Goal: Check status: Check status

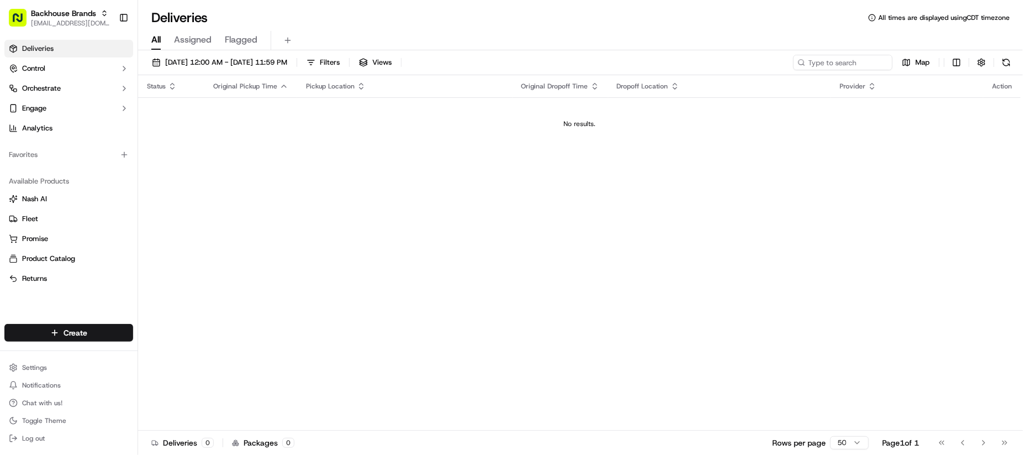
click at [466, 276] on div "Status Original Pickup Time Pickup Location Original Dropoff Time Dropoff Locat…" at bounding box center [579, 252] width 883 height 355
drag, startPoint x: 599, startPoint y: 340, endPoint x: 594, endPoint y: 322, distance: 18.4
click at [599, 340] on div "Status Original Pickup Time Pickup Location Original Dropoff Time Dropoff Locat…" at bounding box center [579, 252] width 883 height 355
click at [491, 47] on div "All Assigned Flagged" at bounding box center [580, 40] width 885 height 19
click at [119, 25] on button "Toggle Sidebar" at bounding box center [123, 17] width 19 height 19
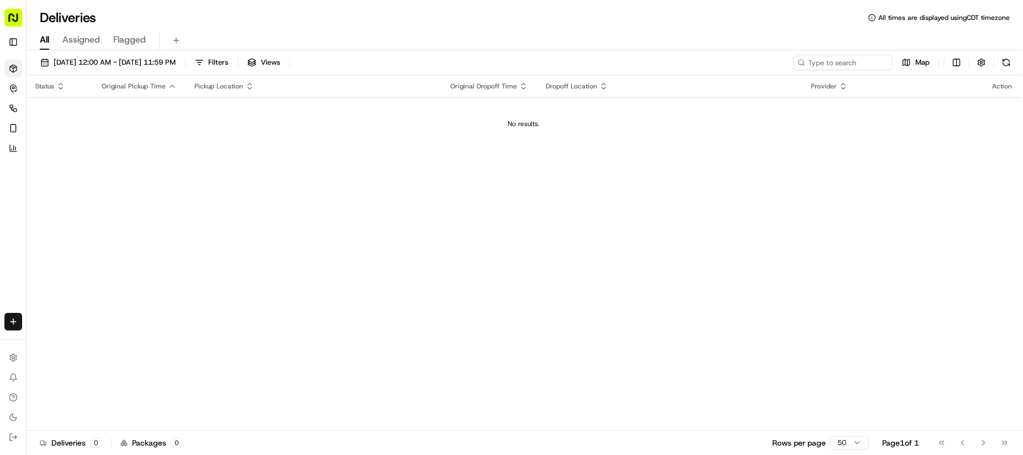
click at [387, 191] on div "Status Original Pickup Time Pickup Location Original Dropoff Time Dropoff Locat…" at bounding box center [524, 252] width 995 height 355
click at [113, 66] on span "[DATE] 12:00 AM - [DATE] 11:59 PM" at bounding box center [115, 62] width 122 height 10
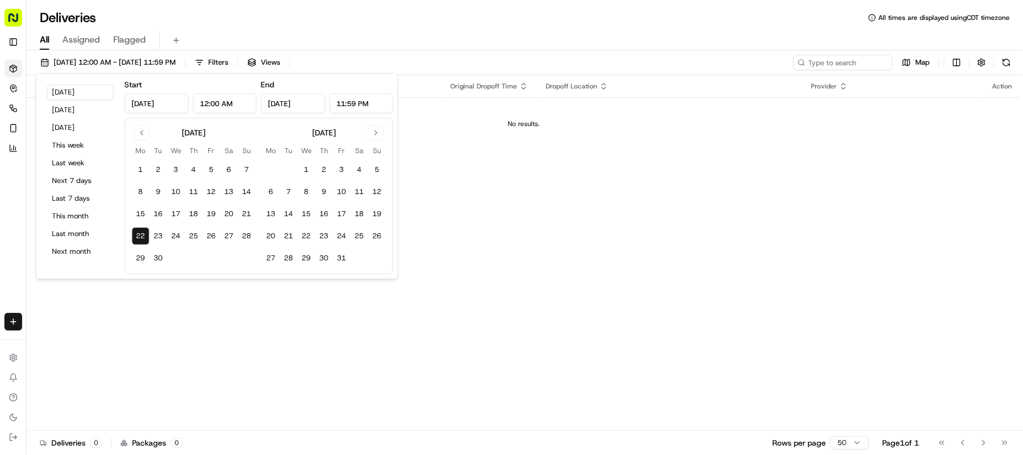
click at [498, 9] on div "Deliveries All times are displayed using CDT timezone" at bounding box center [525, 18] width 997 height 18
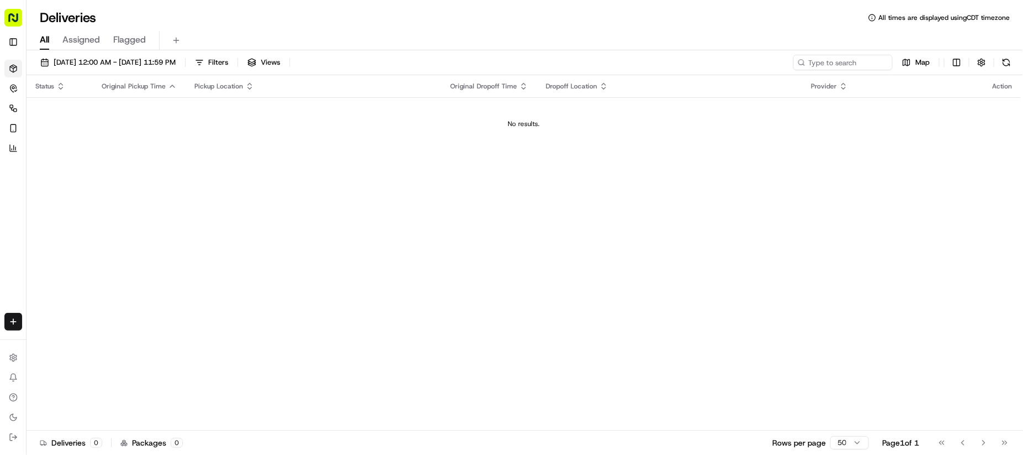
click at [849, 435] on div "Rows per page 50 Page 1 of 1 Go to first page Go to previous page Go to next pa…" at bounding box center [894, 442] width 242 height 15
click at [849, 436] on div "Rows per page 50 Page 1 of 1 Go to first page Go to previous page Go to next pa…" at bounding box center [894, 442] width 242 height 15
click at [848, 443] on html "Backhouse Brands [EMAIL_ADDRESS][DOMAIN_NAME] Toggle Sidebar Deliveries Control…" at bounding box center [511, 227] width 1023 height 455
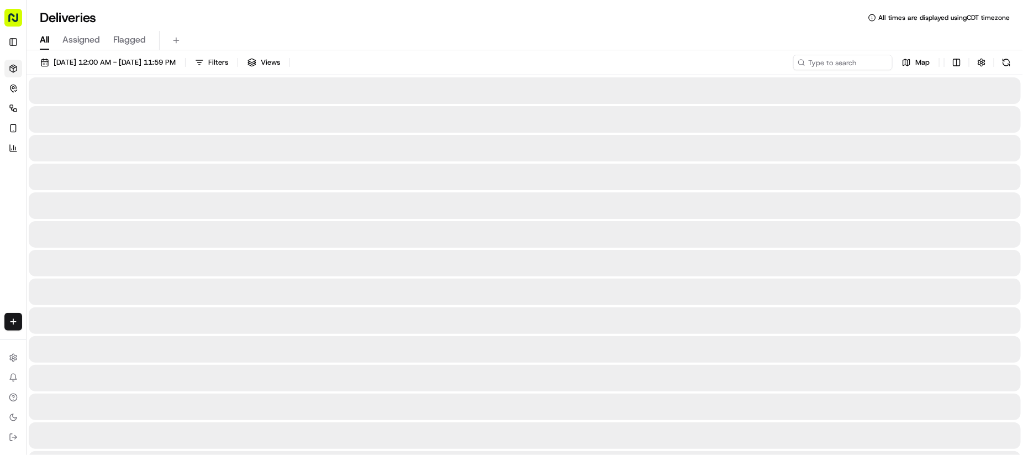
drag, startPoint x: 503, startPoint y: 37, endPoint x: 489, endPoint y: 4, distance: 35.9
click at [502, 36] on div "All Assigned Flagged" at bounding box center [525, 40] width 997 height 19
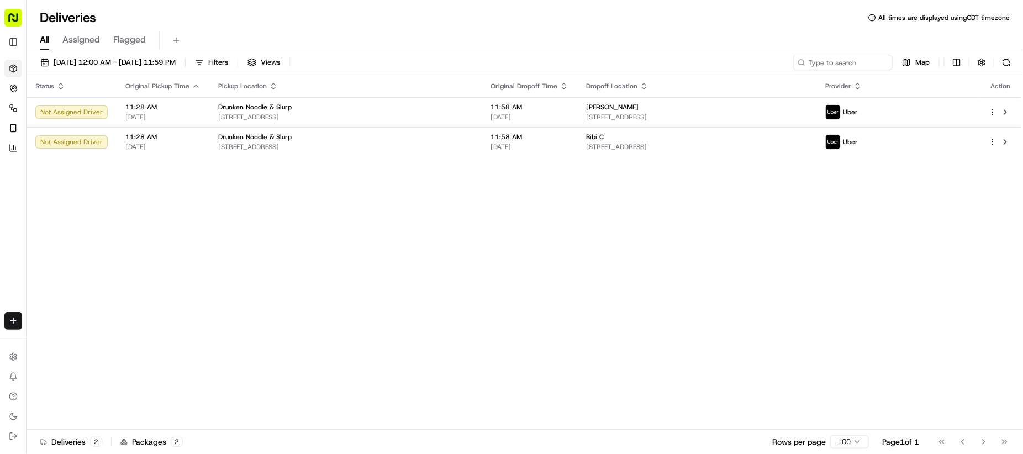
click at [412, 247] on div "Status Original Pickup Time Pickup Location Original Dropoff Time Dropoff Locat…" at bounding box center [524, 252] width 995 height 355
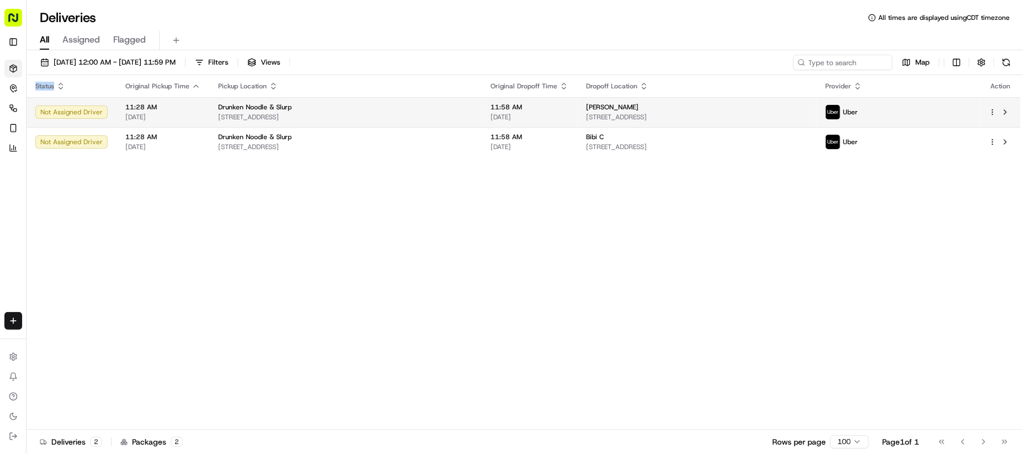
drag, startPoint x: 412, startPoint y: 247, endPoint x: 983, endPoint y: 123, distance: 584.7
click at [414, 247] on div "Status Original Pickup Time Pickup Location Original Dropoff Time Dropoff Locat…" at bounding box center [524, 252] width 995 height 355
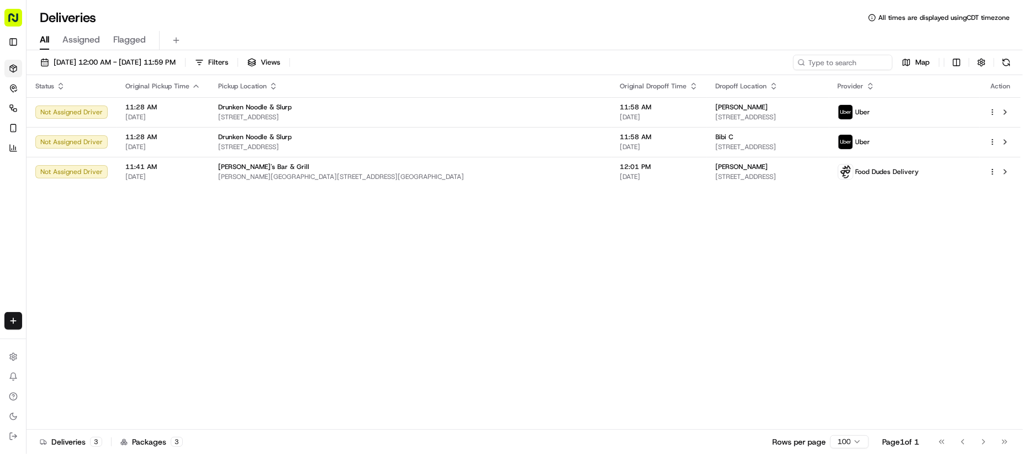
click at [519, 25] on div "Deliveries All times are displayed using CDT timezone All Assigned Flagged [DAT…" at bounding box center [525, 227] width 997 height 454
click at [595, 29] on div "All Assigned Flagged" at bounding box center [525, 39] width 997 height 24
click at [398, 292] on div "Status Original Pickup Time Pickup Location Original Dropoff Time Dropoff Locat…" at bounding box center [524, 252] width 995 height 355
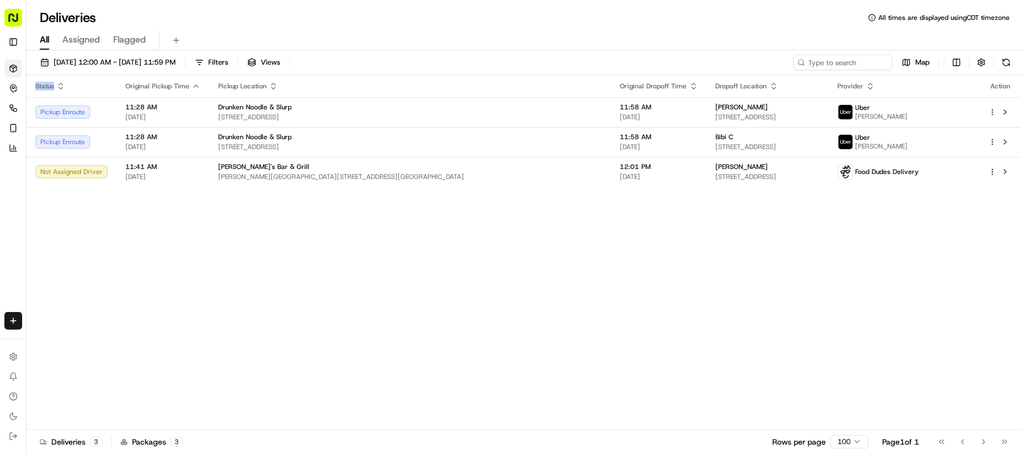
click at [62, 85] on icon "button" at bounding box center [61, 84] width 4 height 2
click at [192, 87] on icon "button" at bounding box center [196, 86] width 9 height 9
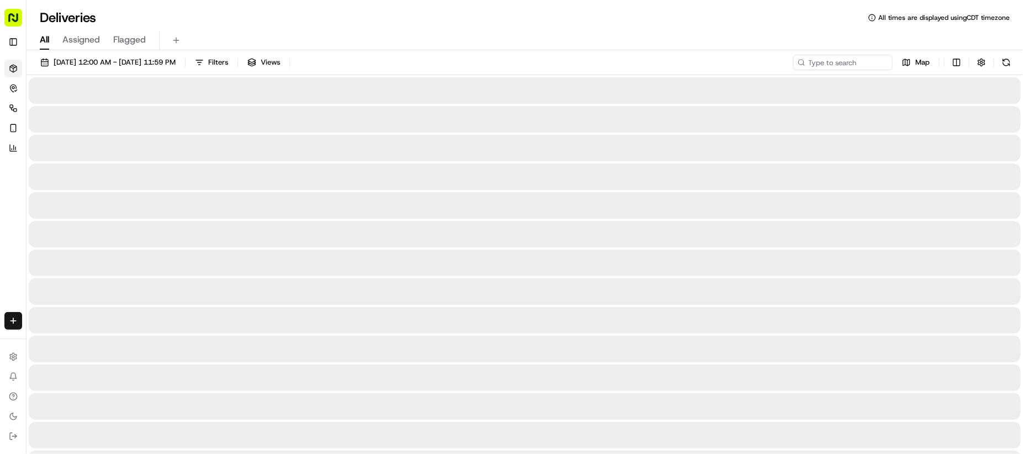
click at [486, 27] on div "All Assigned Flagged" at bounding box center [525, 39] width 997 height 24
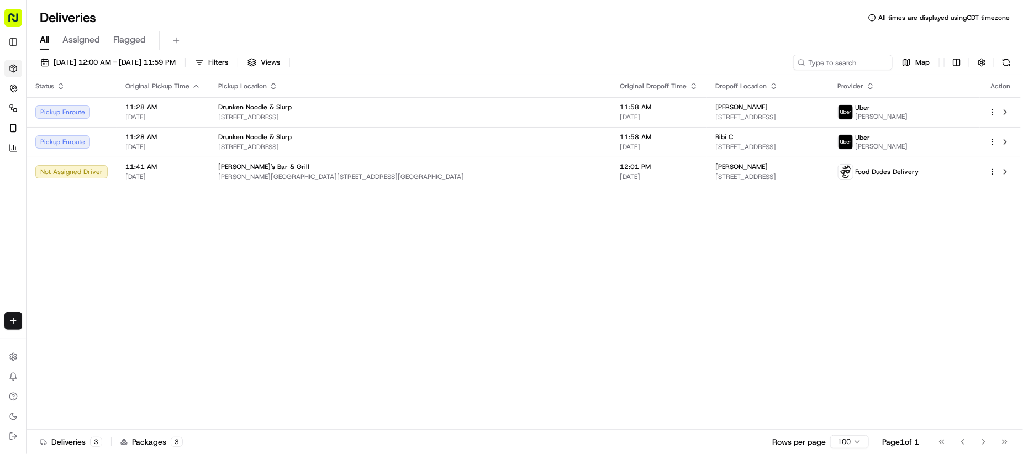
click at [637, 57] on div "[DATE] 12:00 AM - [DATE] 11:59 PM Filters Views Map" at bounding box center [525, 65] width 997 height 20
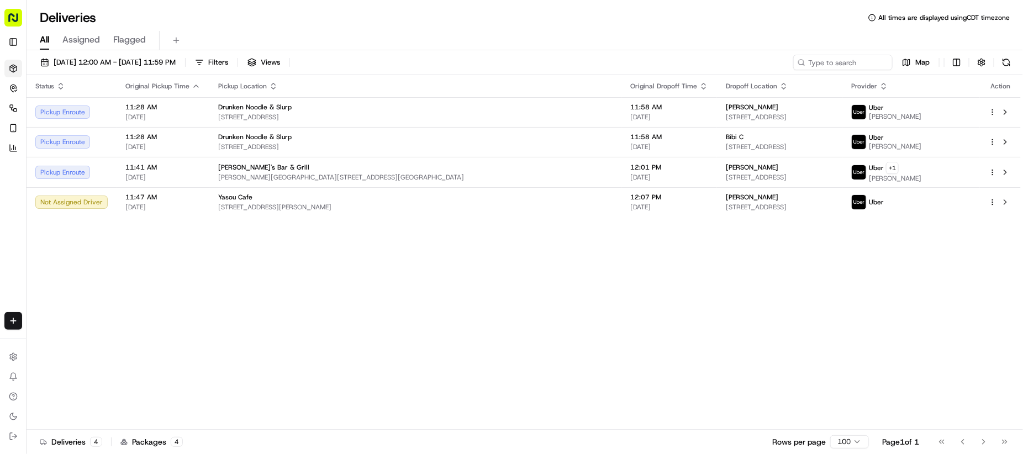
click at [533, 33] on div "All Assigned Flagged" at bounding box center [525, 40] width 997 height 19
click at [327, 322] on div "Status Original Pickup Time Pickup Location Original Dropoff Time Dropoff Locat…" at bounding box center [524, 252] width 995 height 355
drag, startPoint x: 327, startPoint y: 322, endPoint x: 937, endPoint y: 242, distance: 614.7
click at [327, 323] on div "Status Original Pickup Time Pickup Location Original Dropoff Time Dropoff Locat…" at bounding box center [524, 252] width 995 height 355
click at [192, 83] on icon "button" at bounding box center [196, 86] width 9 height 9
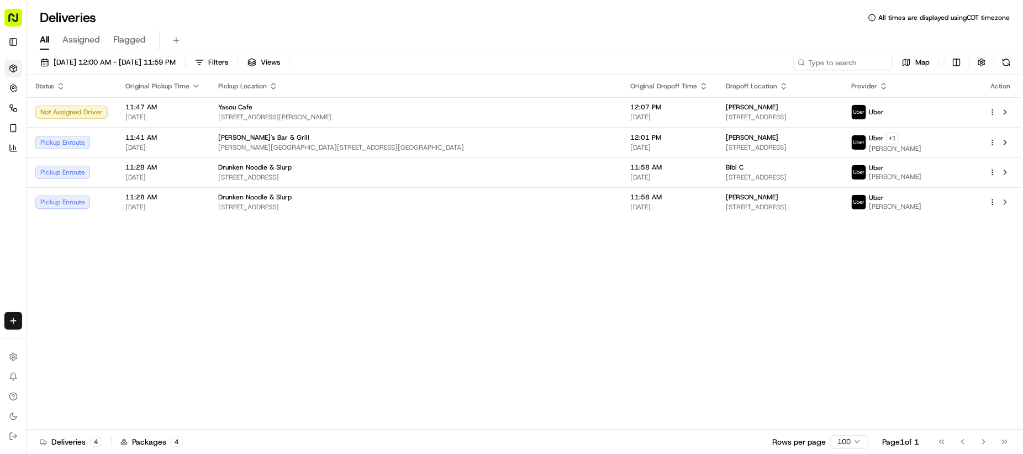
click at [431, 312] on div "Status Original Pickup Time Pickup Location Original Dropoff Time Dropoff Locat…" at bounding box center [524, 252] width 995 height 355
click at [432, 312] on div "Status Original Pickup Time Pickup Location Original Dropoff Time Dropoff Locat…" at bounding box center [524, 252] width 995 height 355
click at [269, 337] on div "Status Original Pickup Time Pickup Location Original Dropoff Time Dropoff Locat…" at bounding box center [524, 252] width 995 height 355
click at [287, 313] on div "Status Original Pickup Time Pickup Location Original Dropoff Time Dropoff Locat…" at bounding box center [524, 252] width 995 height 355
drag, startPoint x: 288, startPoint y: 312, endPoint x: 400, endPoint y: 272, distance: 118.5
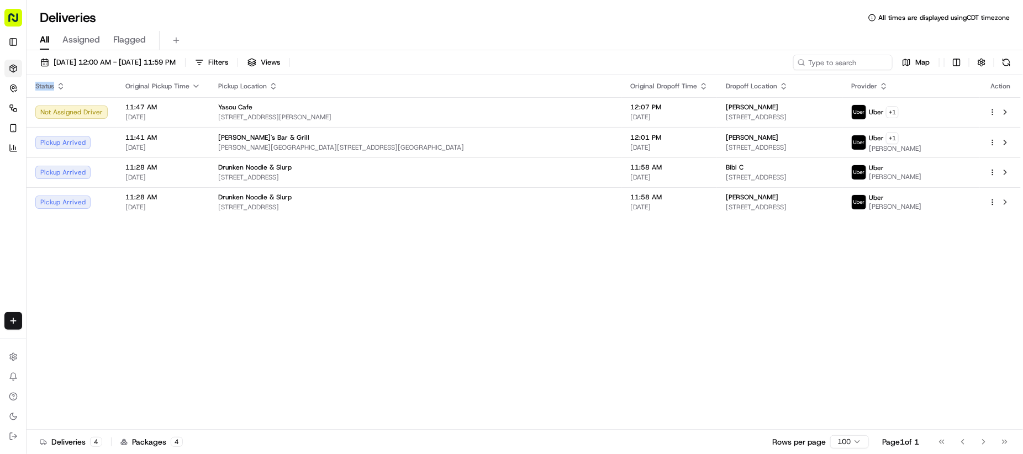
click at [294, 311] on div "Status Original Pickup Time Pickup Location Original Dropoff Time Dropoff Locat…" at bounding box center [524, 252] width 995 height 355
click at [613, 33] on div "All Assigned Flagged" at bounding box center [525, 40] width 997 height 19
click at [678, 71] on div "[DATE] 12:00 AM - [DATE] 11:59 PM Filters Views Map" at bounding box center [525, 65] width 997 height 20
click at [481, 50] on div "All Assigned Flagged" at bounding box center [525, 40] width 997 height 19
click at [272, 314] on div "Status Original Pickup Time Pickup Location Original Dropoff Time Dropoff Locat…" at bounding box center [524, 252] width 995 height 355
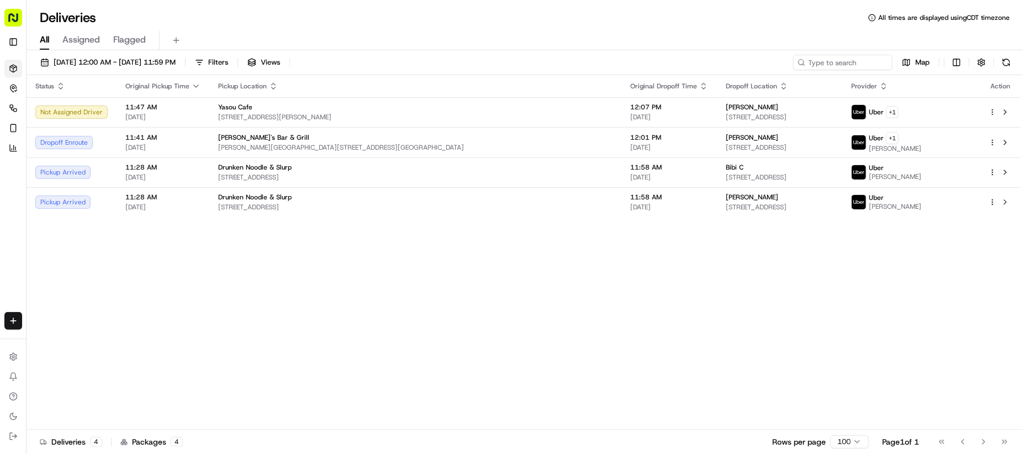
click at [502, 291] on div "Status Original Pickup Time Pickup Location Original Dropoff Time Dropoff Locat…" at bounding box center [524, 252] width 995 height 355
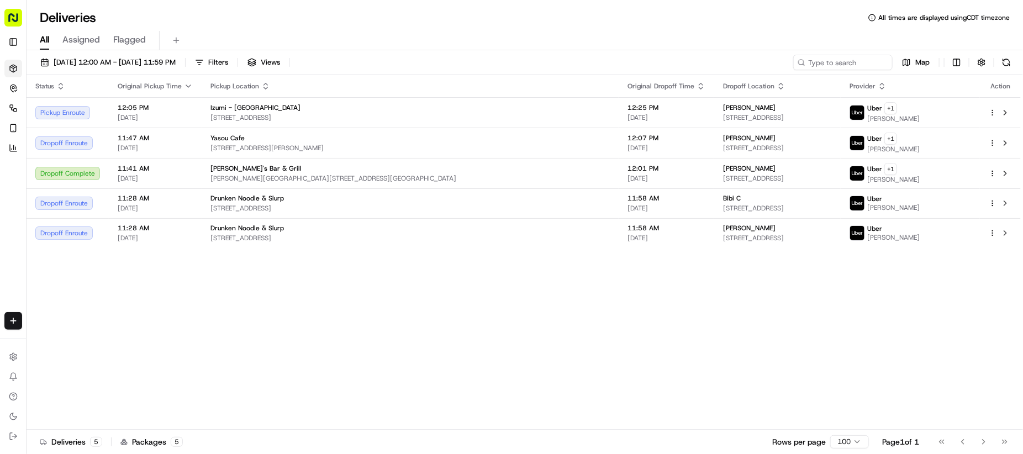
click at [403, 438] on div "Deliveries 5 Packages 5 Rows per page 100 Page 1 of 1 Go to first page Go to pr…" at bounding box center [525, 441] width 997 height 25
click at [406, 413] on div "Status Original Pickup Time Pickup Location Original Dropoff Time Dropoff Locat…" at bounding box center [524, 252] width 995 height 355
click at [553, 14] on div "Deliveries All times are displayed using CDT timezone" at bounding box center [525, 18] width 997 height 18
drag, startPoint x: 549, startPoint y: 14, endPoint x: 539, endPoint y: 4, distance: 14.1
click at [541, 9] on div "Deliveries All times are displayed using CDT timezone" at bounding box center [525, 18] width 997 height 18
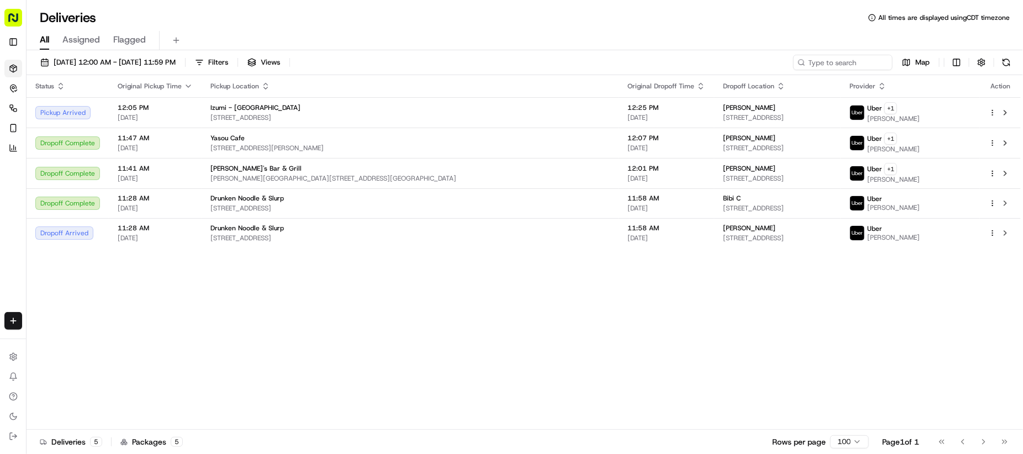
click at [656, 50] on div "All Assigned Flagged" at bounding box center [525, 40] width 997 height 19
click at [559, 47] on div "All Assigned Flagged" at bounding box center [525, 40] width 997 height 19
click at [558, 35] on div "All Assigned Flagged" at bounding box center [525, 40] width 997 height 19
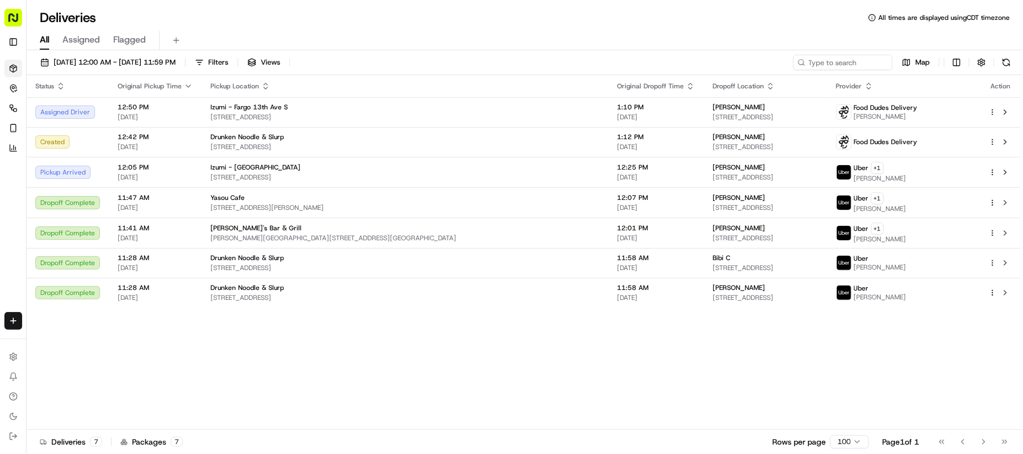
click at [548, 38] on div "All Assigned Flagged" at bounding box center [525, 40] width 997 height 19
